Goal: Communication & Community: Connect with others

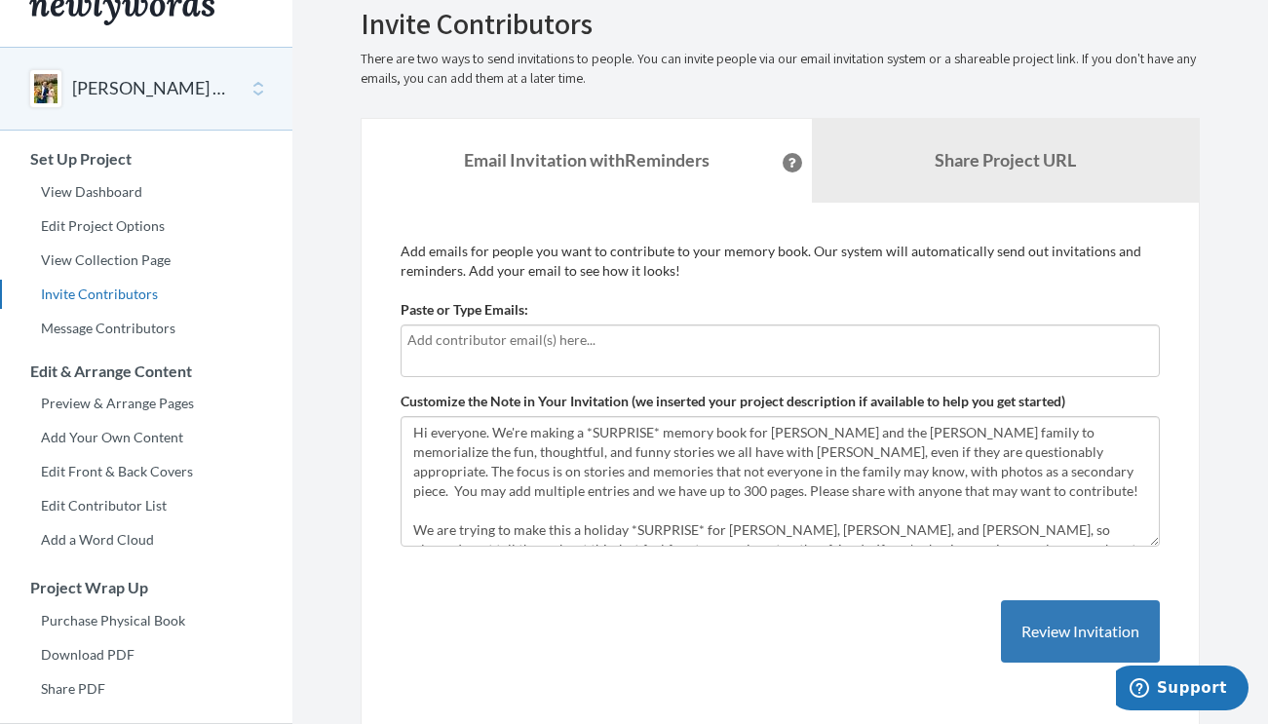
scroll to position [31, 0]
click at [981, 139] on link "Share Project URL" at bounding box center [1006, 161] width 388 height 84
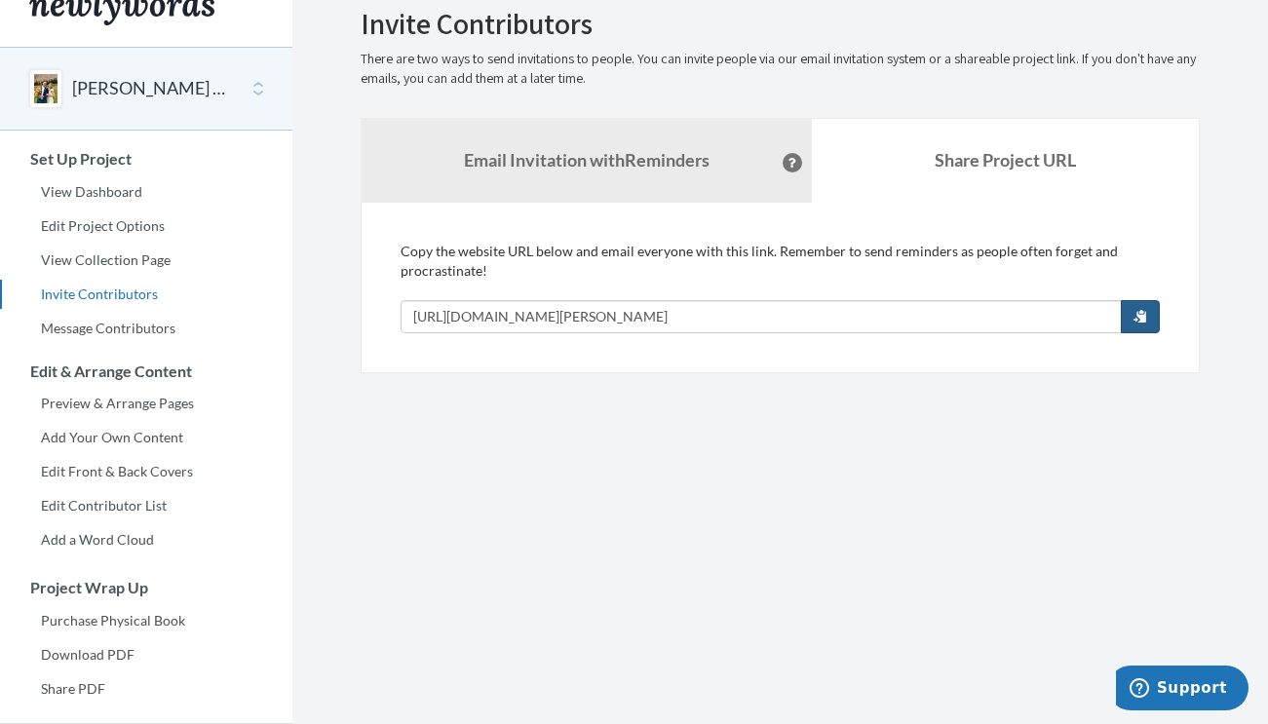
click at [1141, 316] on span "button" at bounding box center [1140, 316] width 14 height 14
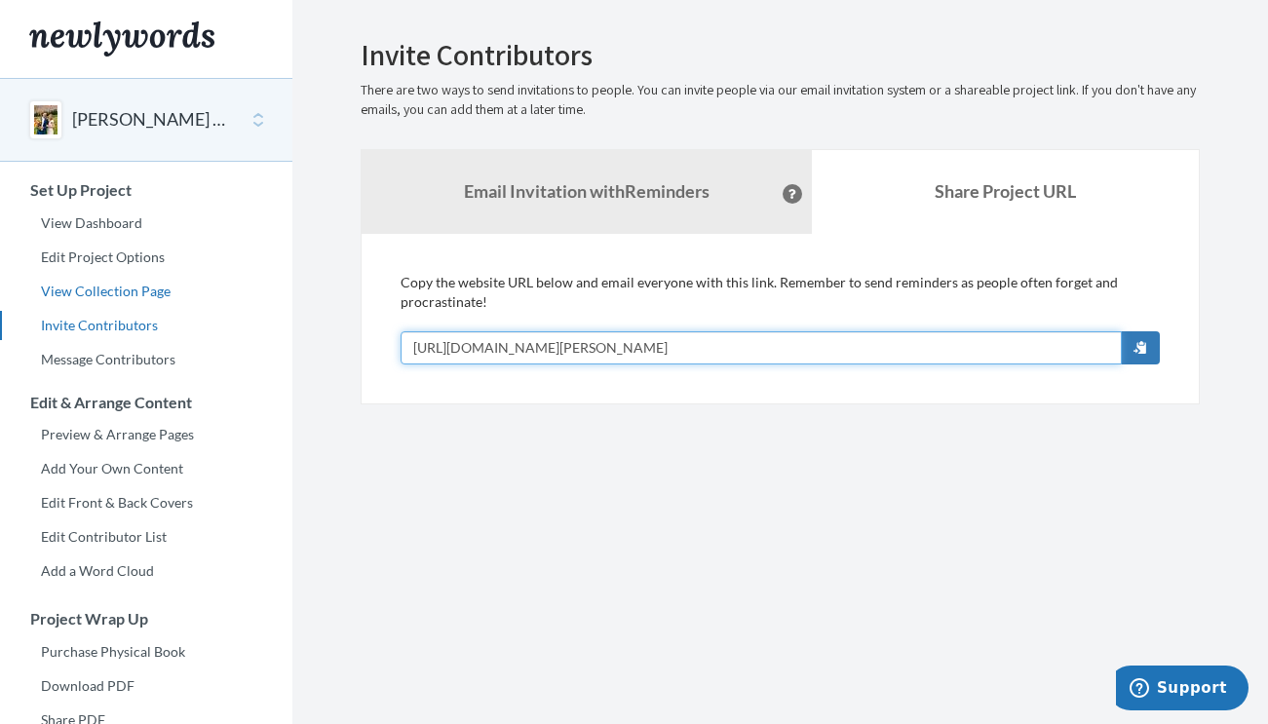
scroll to position [0, 0]
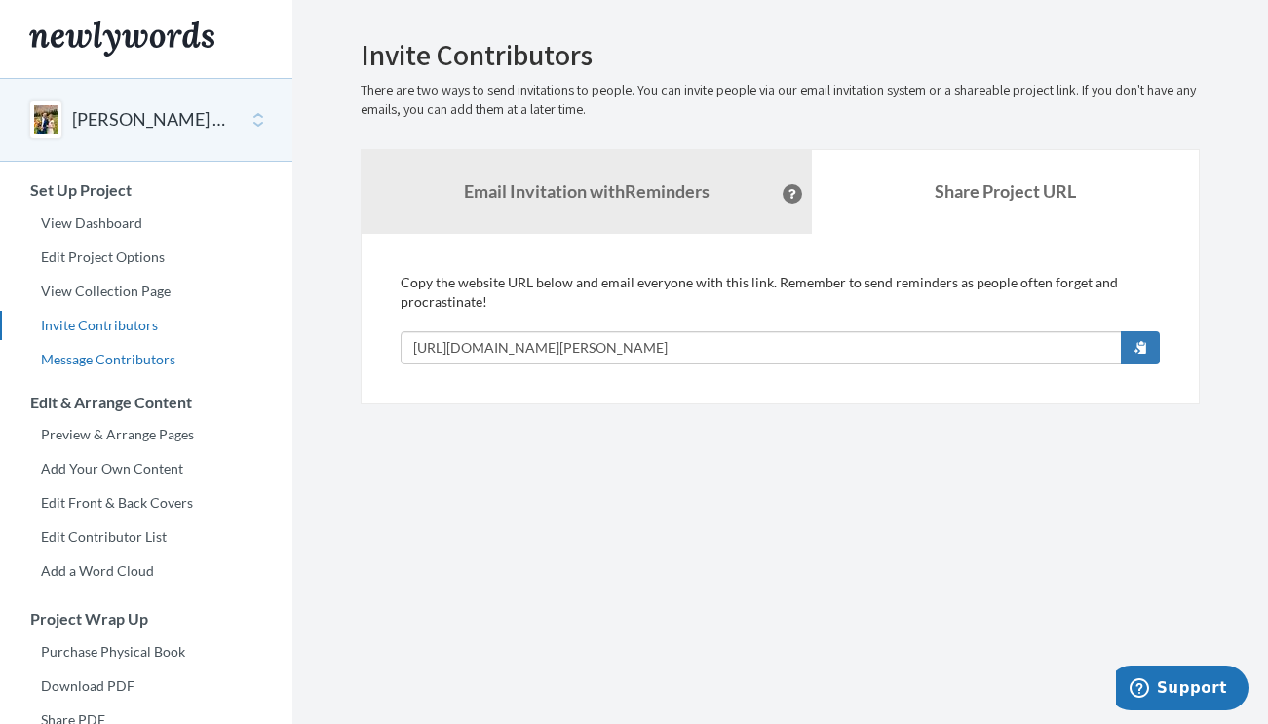
click at [133, 356] on link "Message Contributors" at bounding box center [146, 359] width 292 height 29
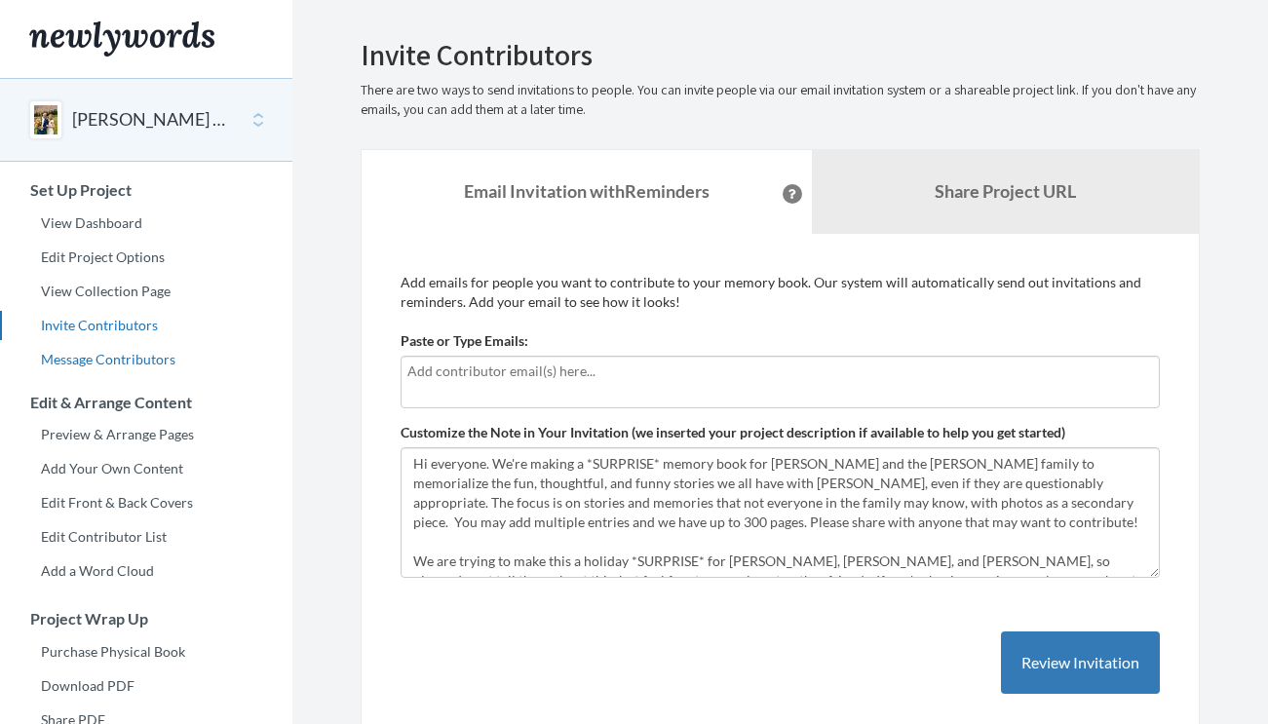
click at [146, 360] on link "Message Contributors" at bounding box center [146, 359] width 292 height 29
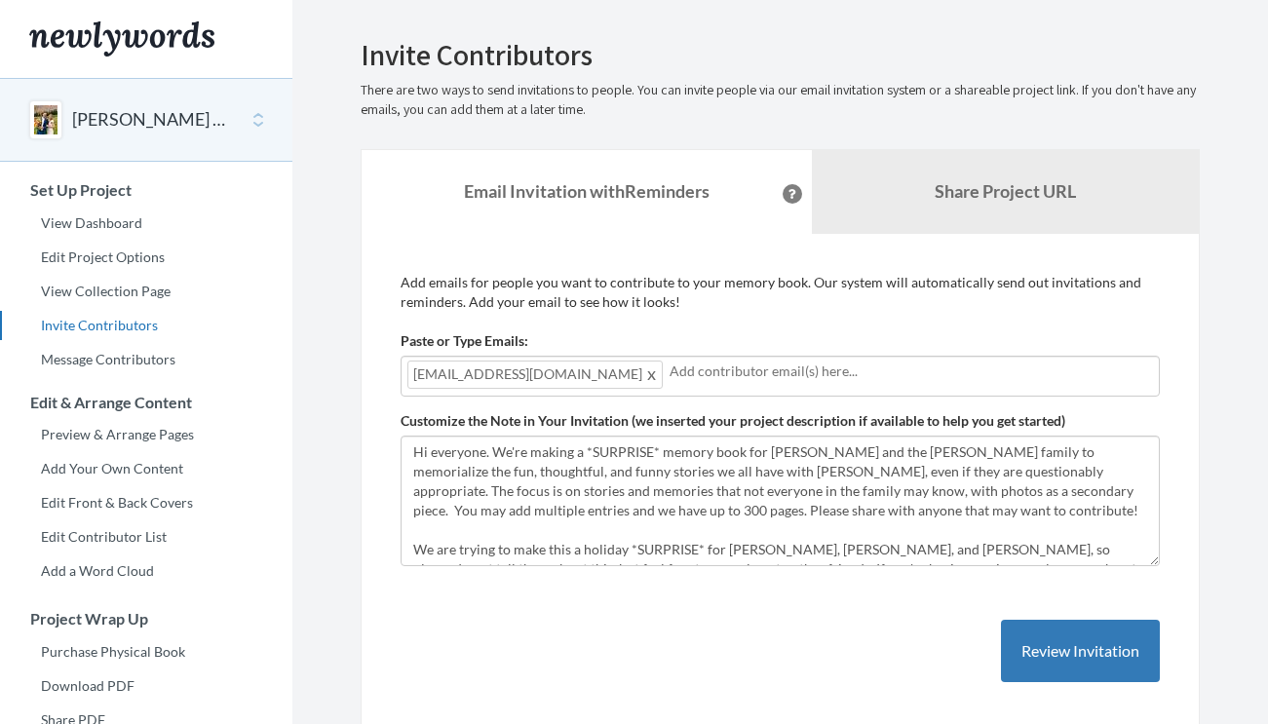
click at [544, 628] on div "Add emails for people you want to contribute to your memory book. Our system wi…" at bounding box center [779, 497] width 759 height 449
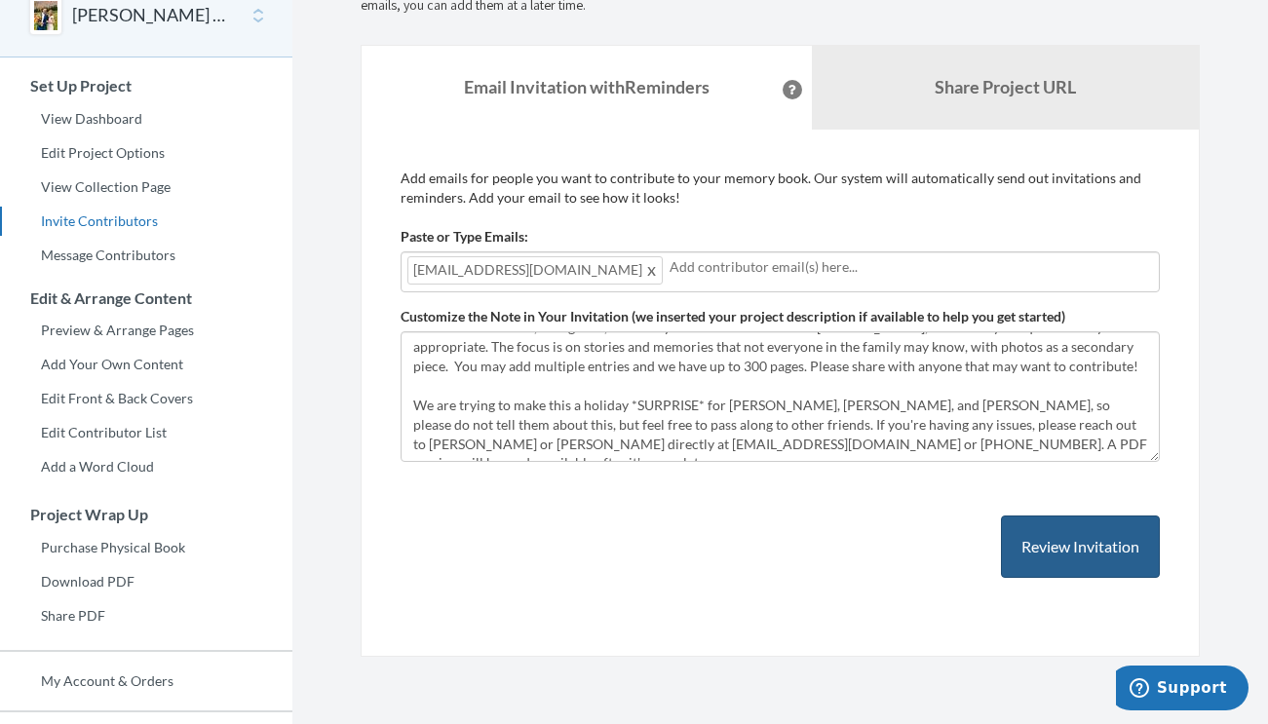
scroll to position [39, 0]
click at [1085, 557] on button "Review Invitation" at bounding box center [1080, 546] width 159 height 63
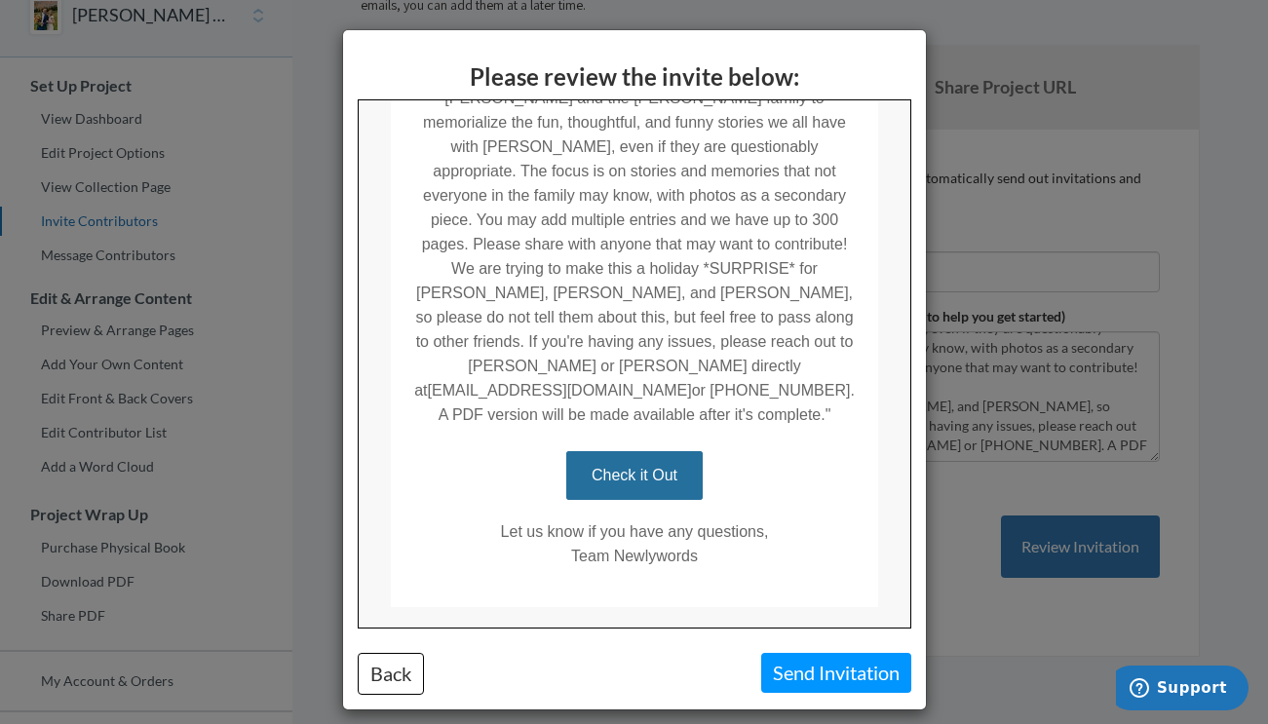
scroll to position [578, 0]
click at [860, 673] on button "Send Invitation" at bounding box center [836, 673] width 150 height 40
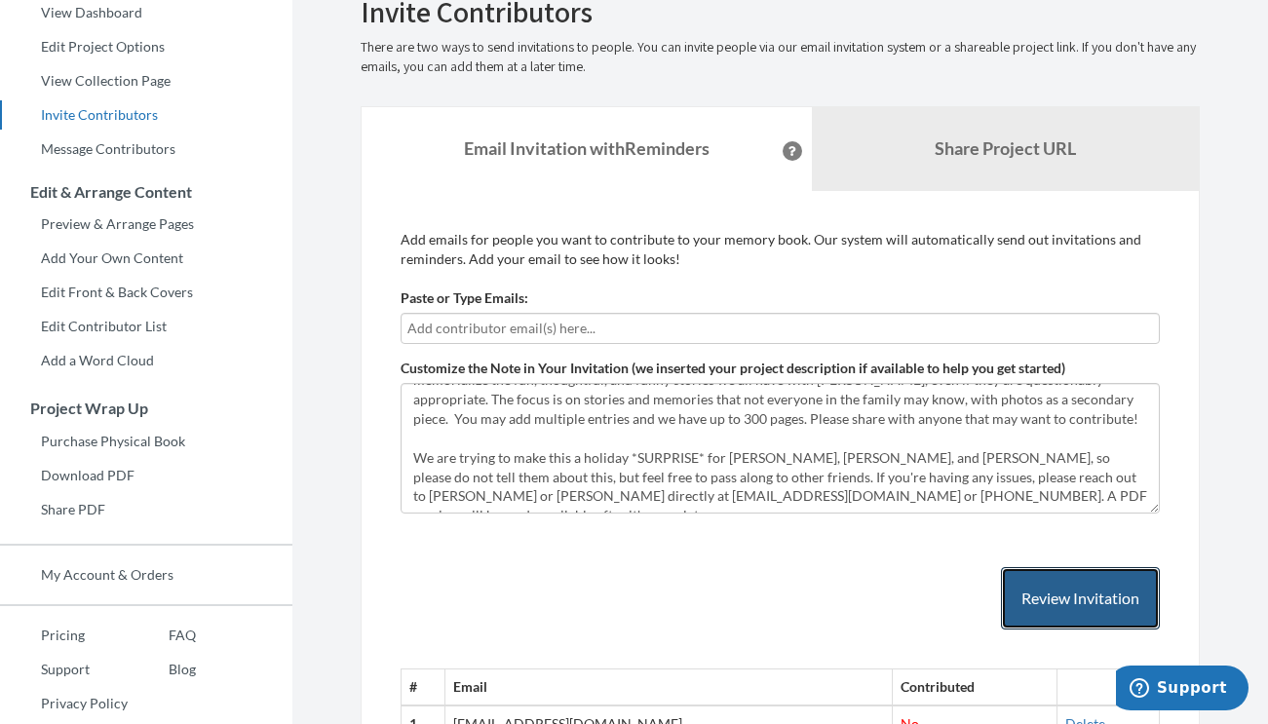
scroll to position [240, 0]
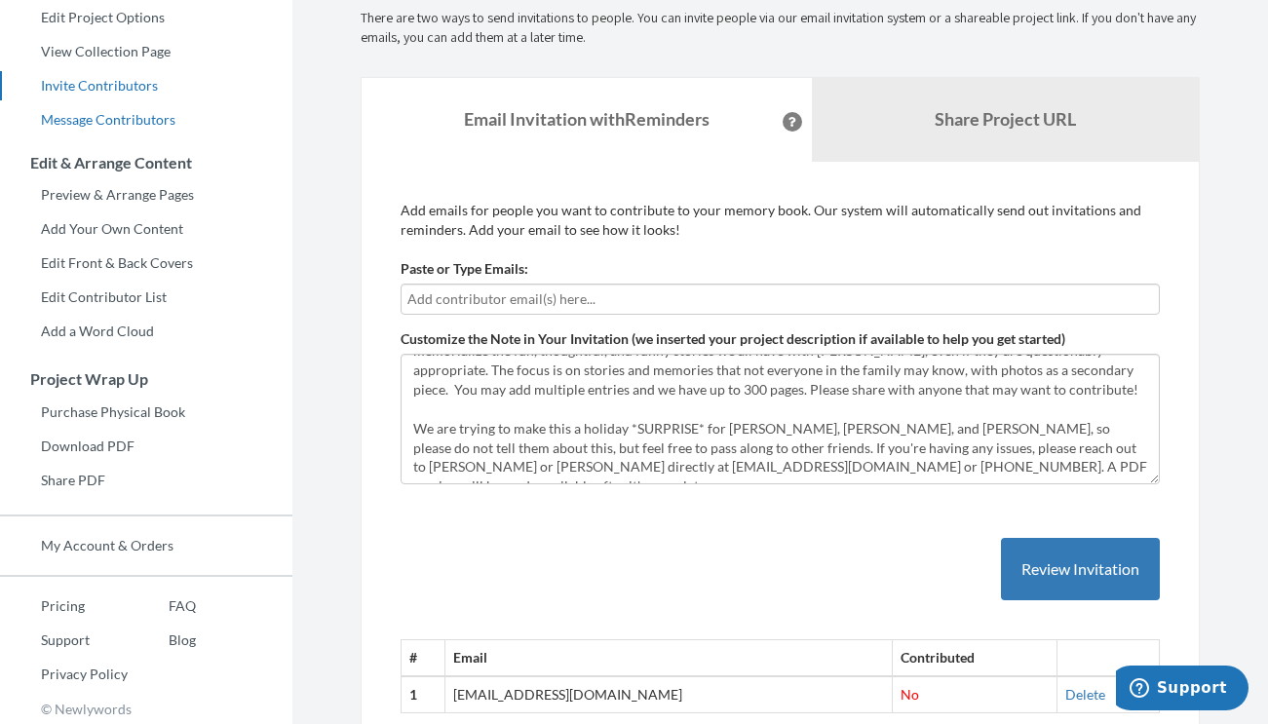
click at [103, 119] on link "Message Contributors" at bounding box center [146, 119] width 292 height 29
